Goal: Information Seeking & Learning: Learn about a topic

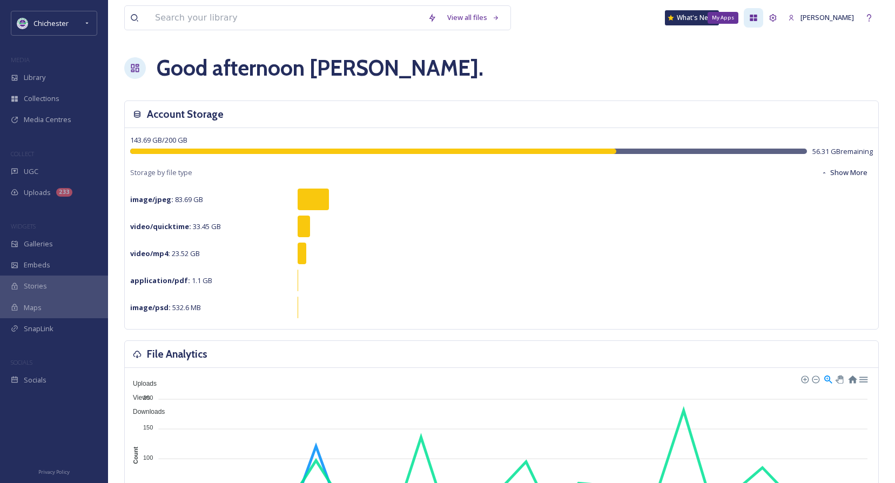
click at [761, 22] on div "My Apps" at bounding box center [752, 17] width 19 height 19
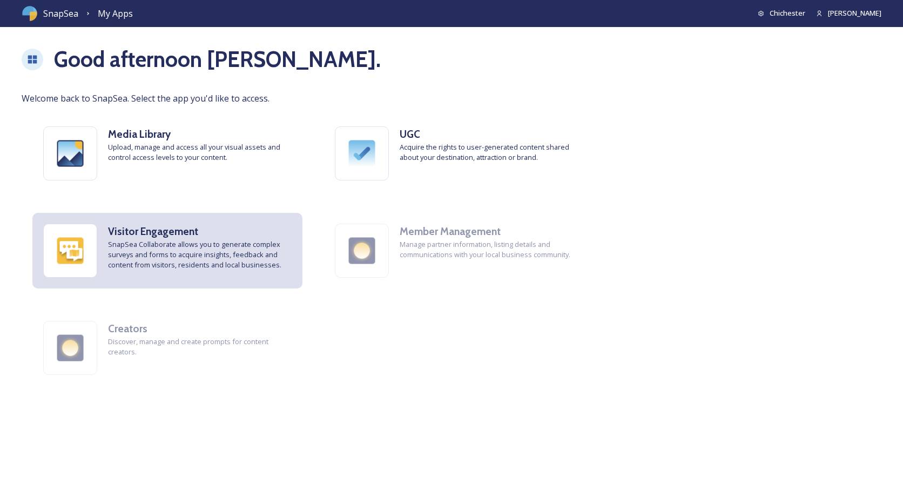
click at [182, 267] on span "SnapSea Collaborate allows you to generate complex surveys and forms to acquire…" at bounding box center [200, 254] width 184 height 31
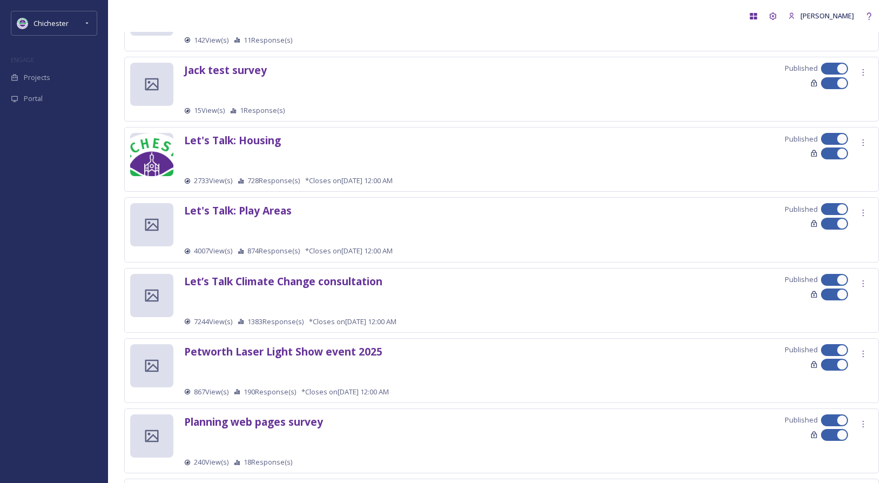
scroll to position [756, 0]
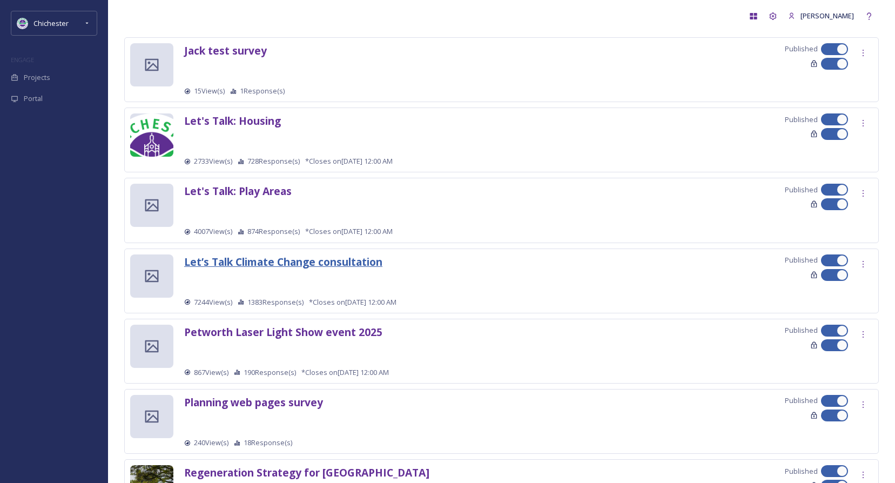
click at [339, 261] on strong "Let’s Talk Climate Change consultation" at bounding box center [283, 261] width 198 height 15
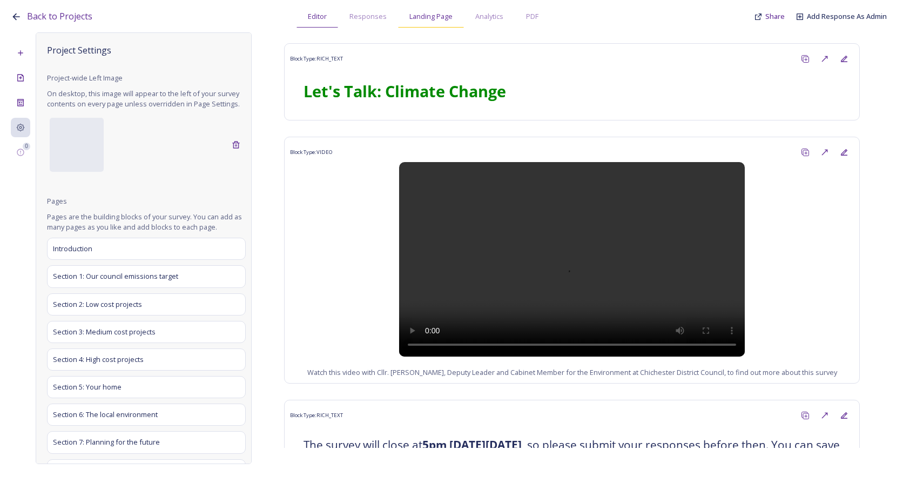
click at [441, 17] on span "Landing Page" at bounding box center [430, 16] width 43 height 10
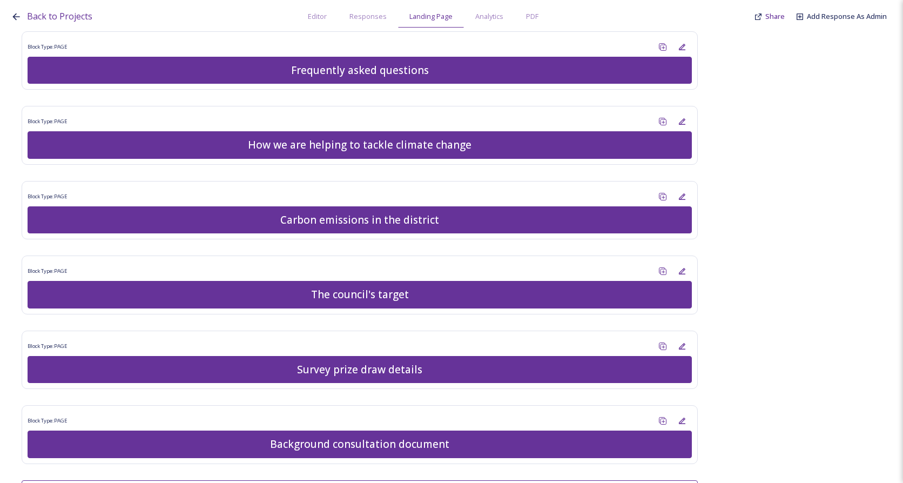
scroll to position [905, 0]
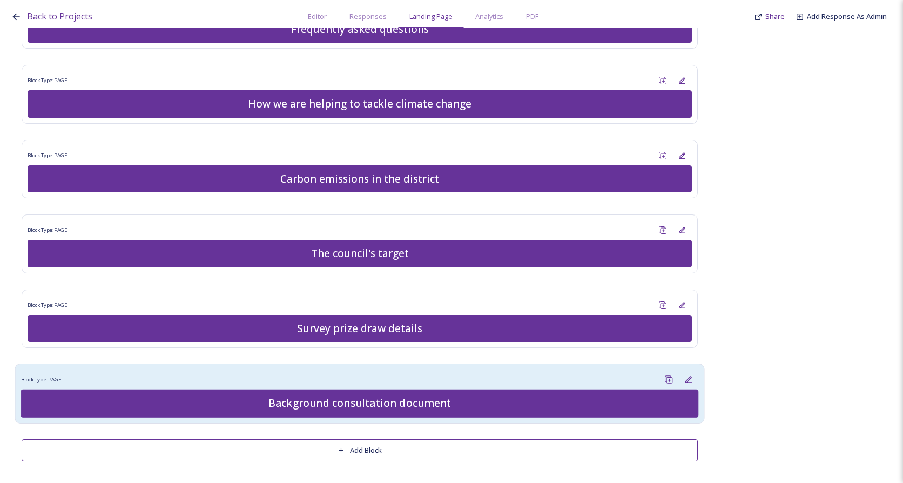
click at [401, 407] on div "Background consultation document" at bounding box center [359, 404] width 665 height 16
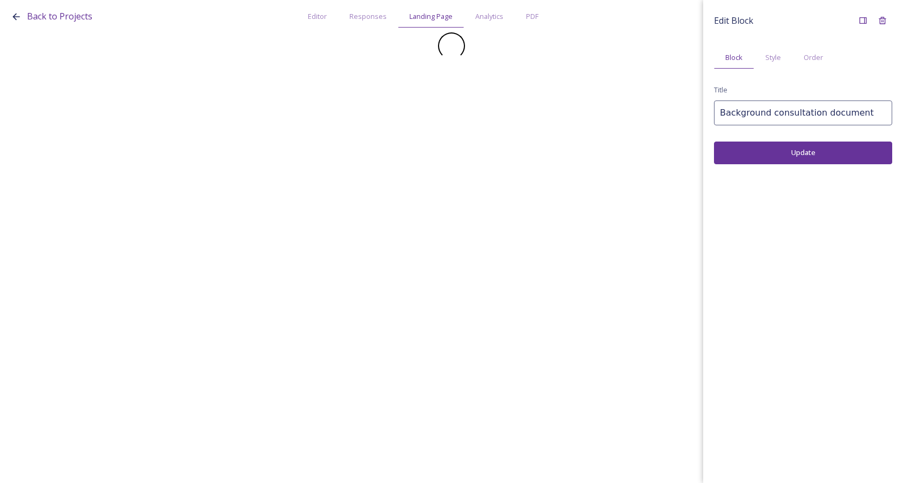
scroll to position [0, 0]
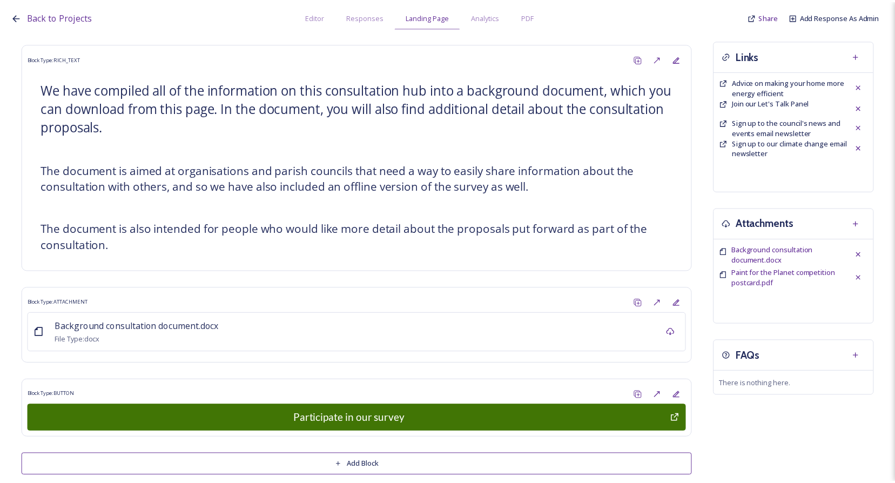
scroll to position [223, 0]
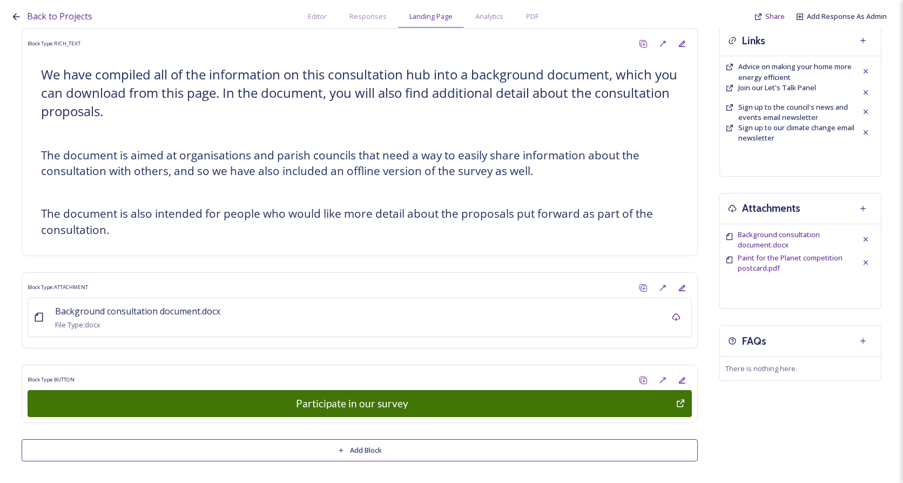
click at [20, 16] on icon at bounding box center [16, 16] width 11 height 11
click at [15, 14] on icon at bounding box center [16, 16] width 11 height 11
click at [51, 18] on span "Back to Projects" at bounding box center [59, 16] width 65 height 12
